Goal: Find specific page/section: Find specific page/section

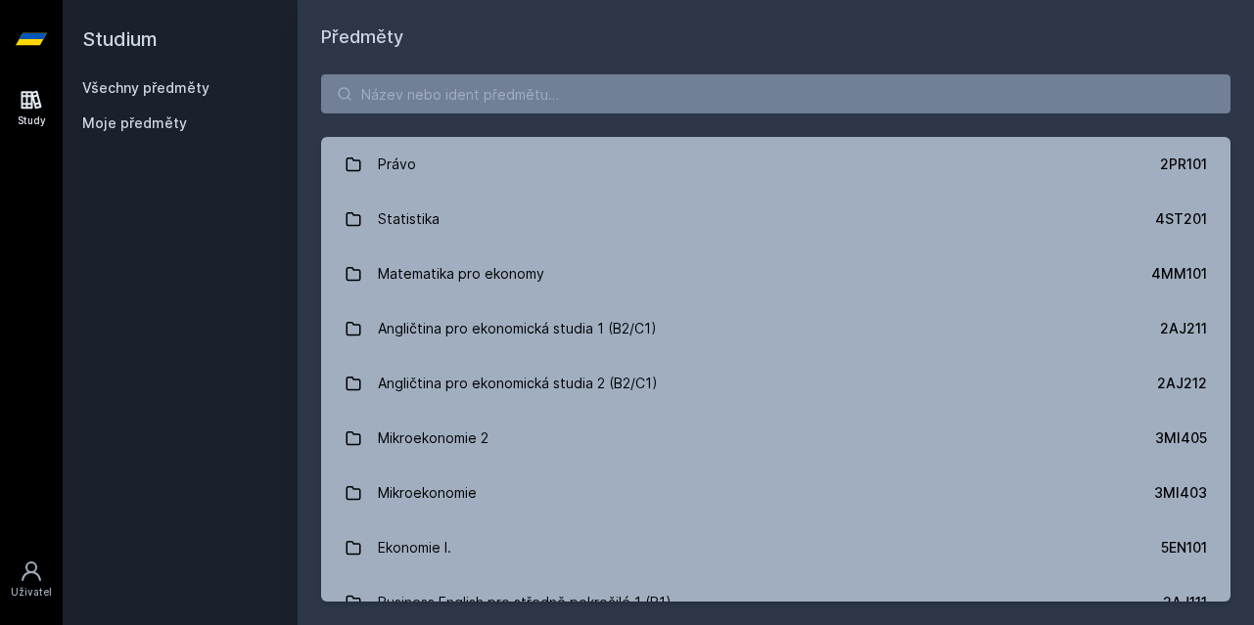
click at [673, 119] on div "Právo 2PR101 Statistika 4ST201 Matematika pro ekonomy 4MM101 Angličtina pro eko…" at bounding box center [776, 338] width 956 height 575
click at [514, 44] on h1 "Předměty" at bounding box center [775, 36] width 909 height 27
click at [497, 75] on input "search" at bounding box center [775, 93] width 909 height 39
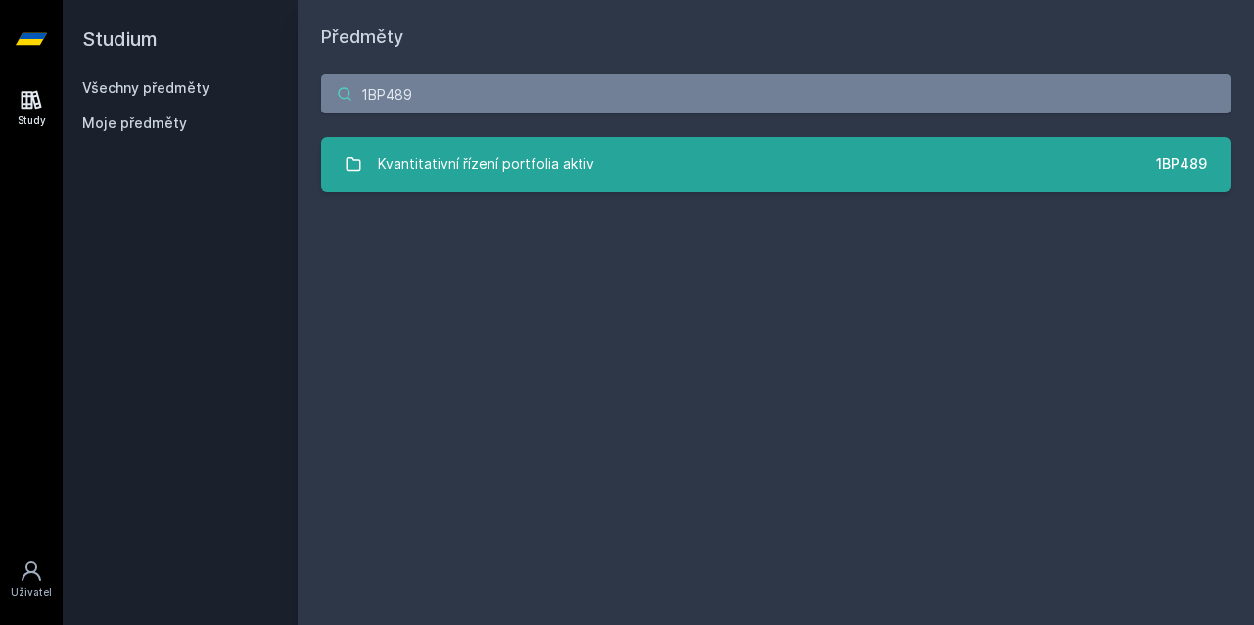
type input "1BP489"
click at [823, 181] on link "Kvantitativní řízení portfolia aktiv 1BP489" at bounding box center [775, 164] width 909 height 55
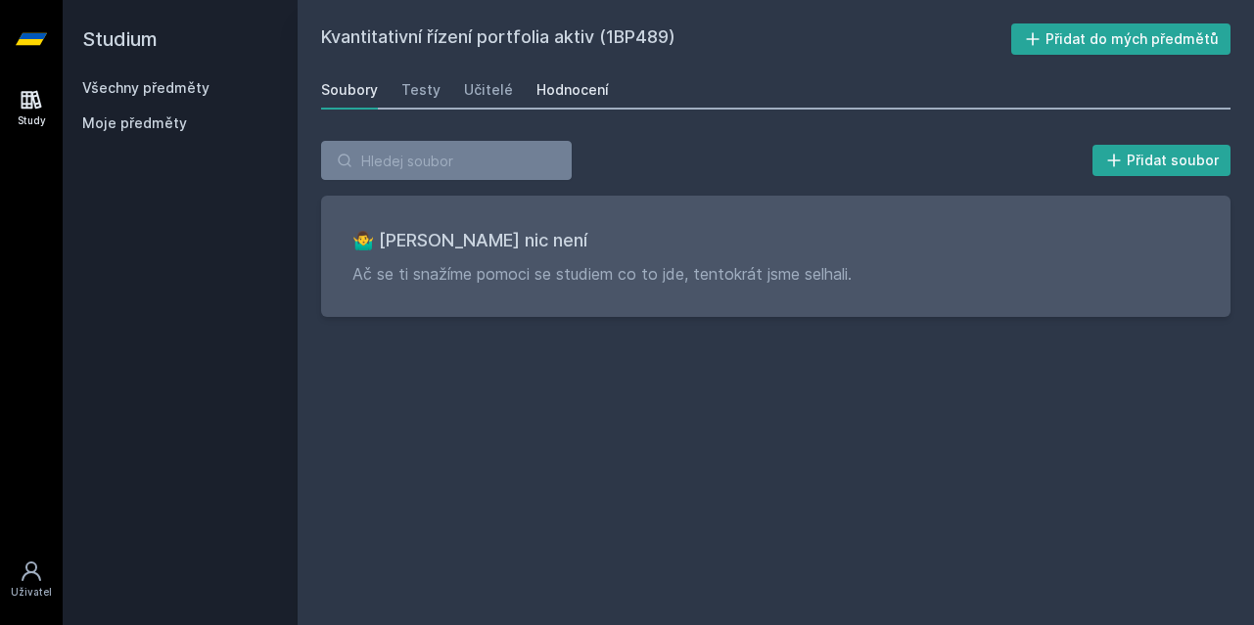
click at [560, 99] on div "Hodnocení" at bounding box center [572, 90] width 72 height 20
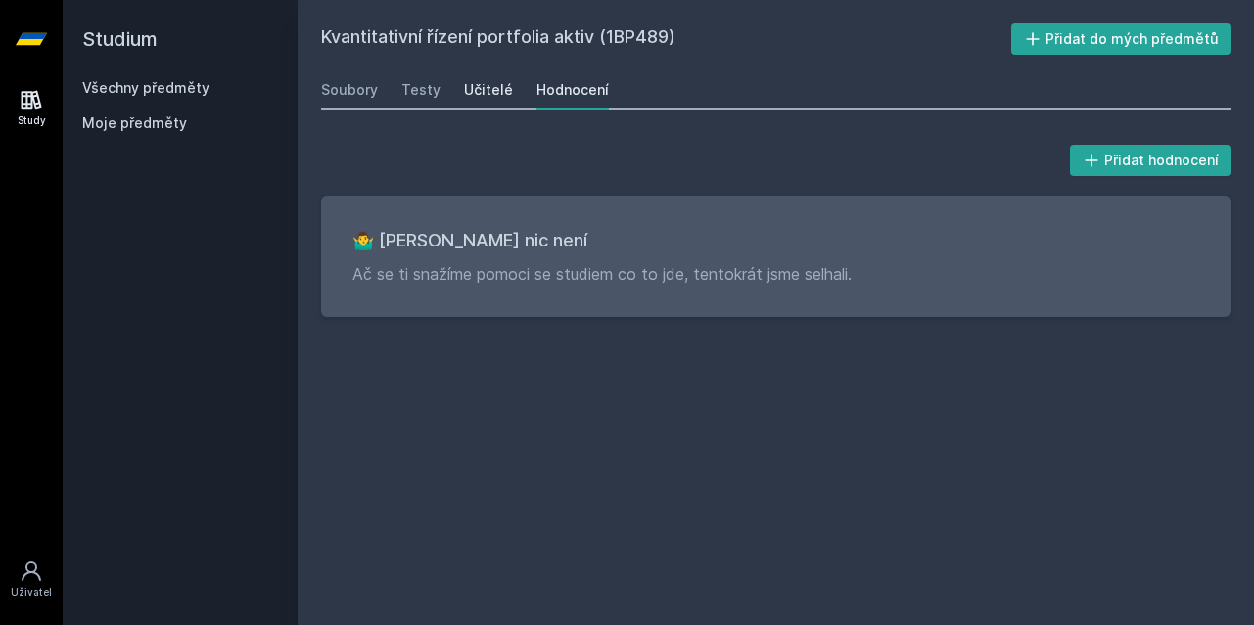
click at [488, 98] on div "Učitelé" at bounding box center [488, 90] width 49 height 20
click at [414, 95] on div "Testy" at bounding box center [420, 90] width 39 height 20
